Goal: Navigation & Orientation: Go to known website

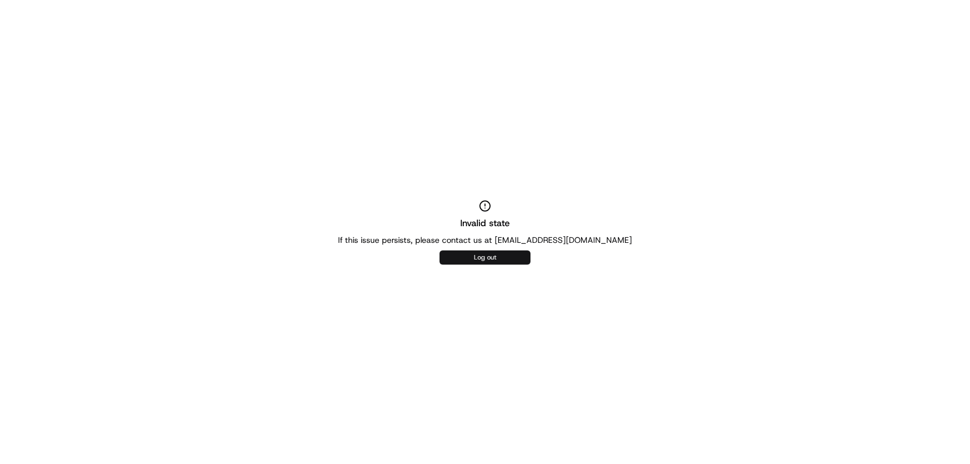
click at [468, 263] on button "Log out" at bounding box center [485, 258] width 91 height 14
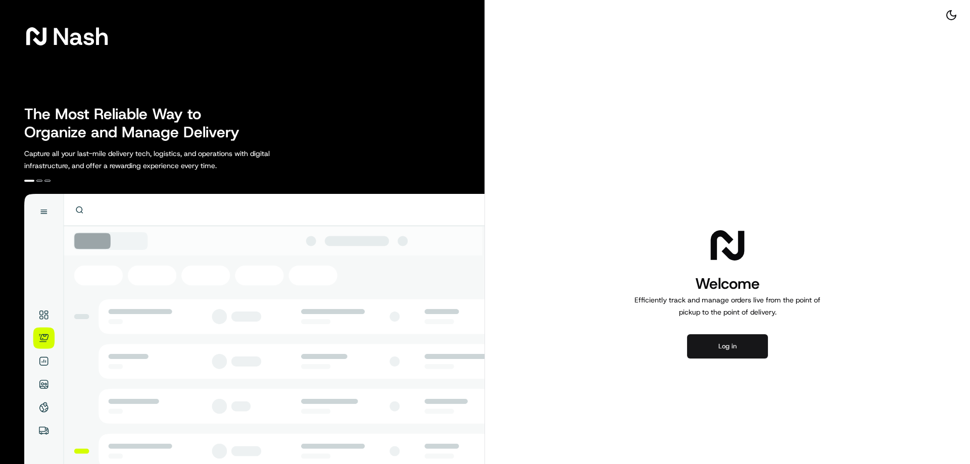
click at [734, 355] on button "Log in" at bounding box center [727, 347] width 81 height 24
